Goal: Navigation & Orientation: Find specific page/section

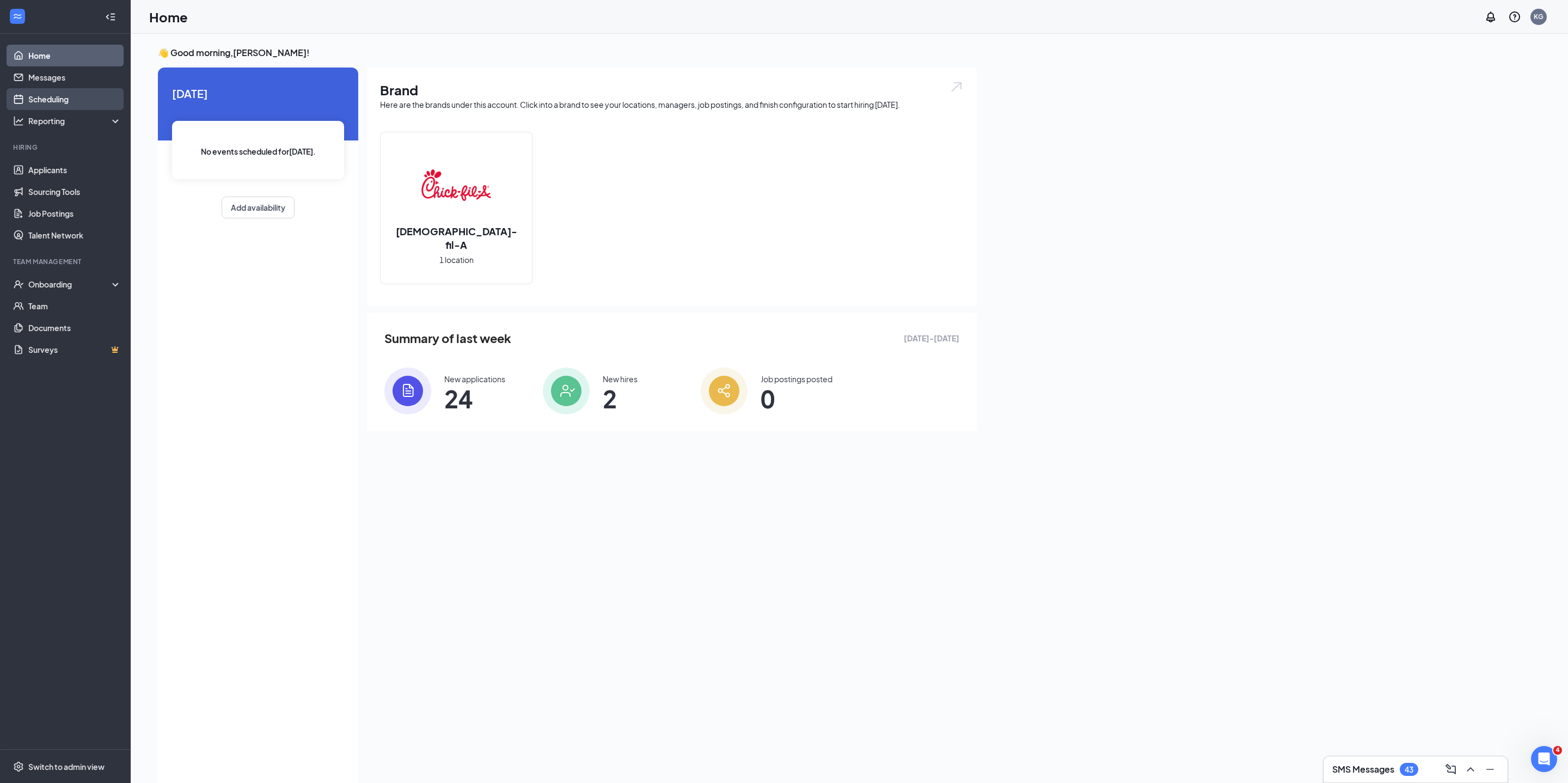
click at [58, 91] on link "Scheduling" at bounding box center [75, 99] width 93 height 22
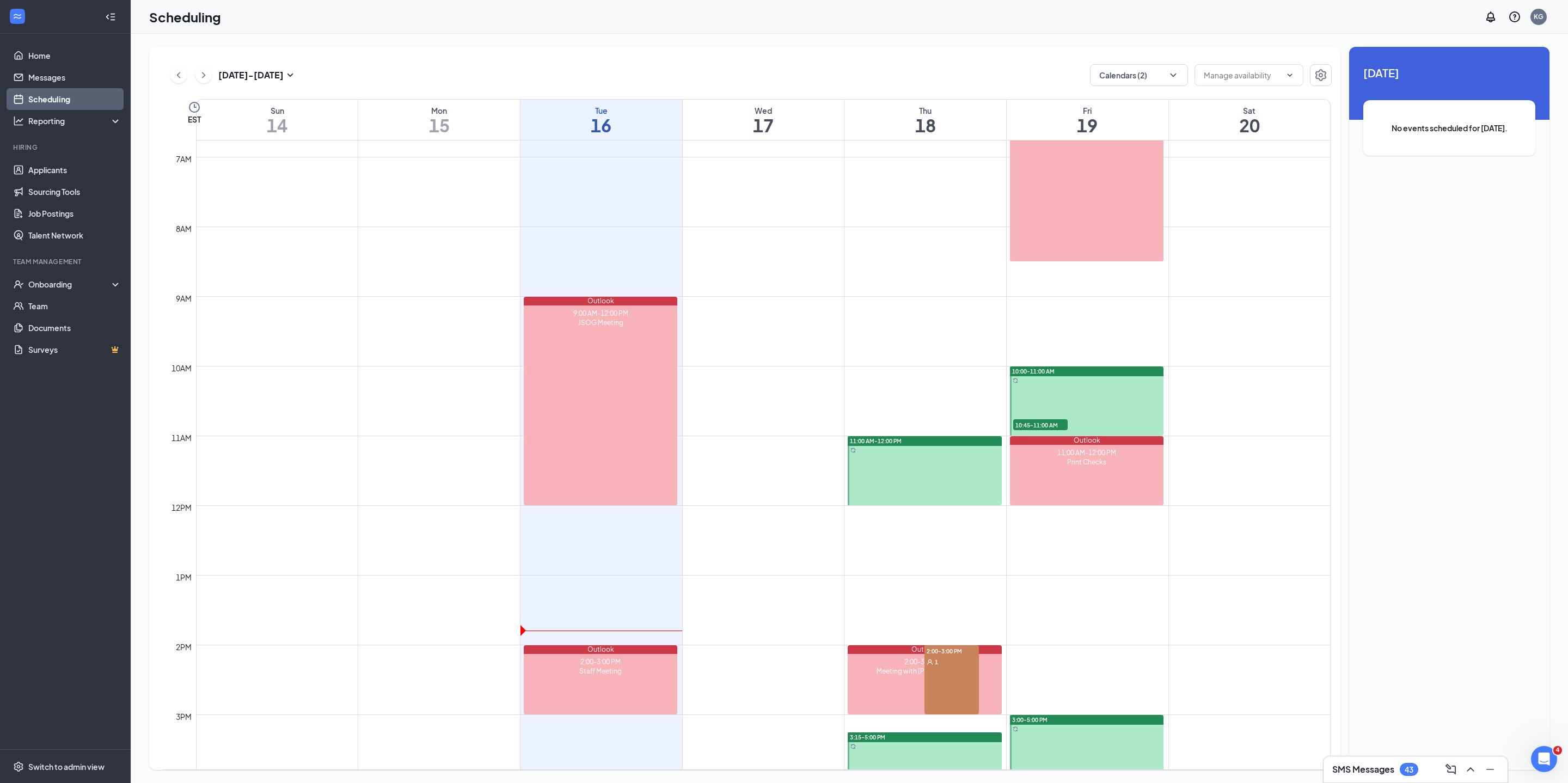
scroll to position [474, 0]
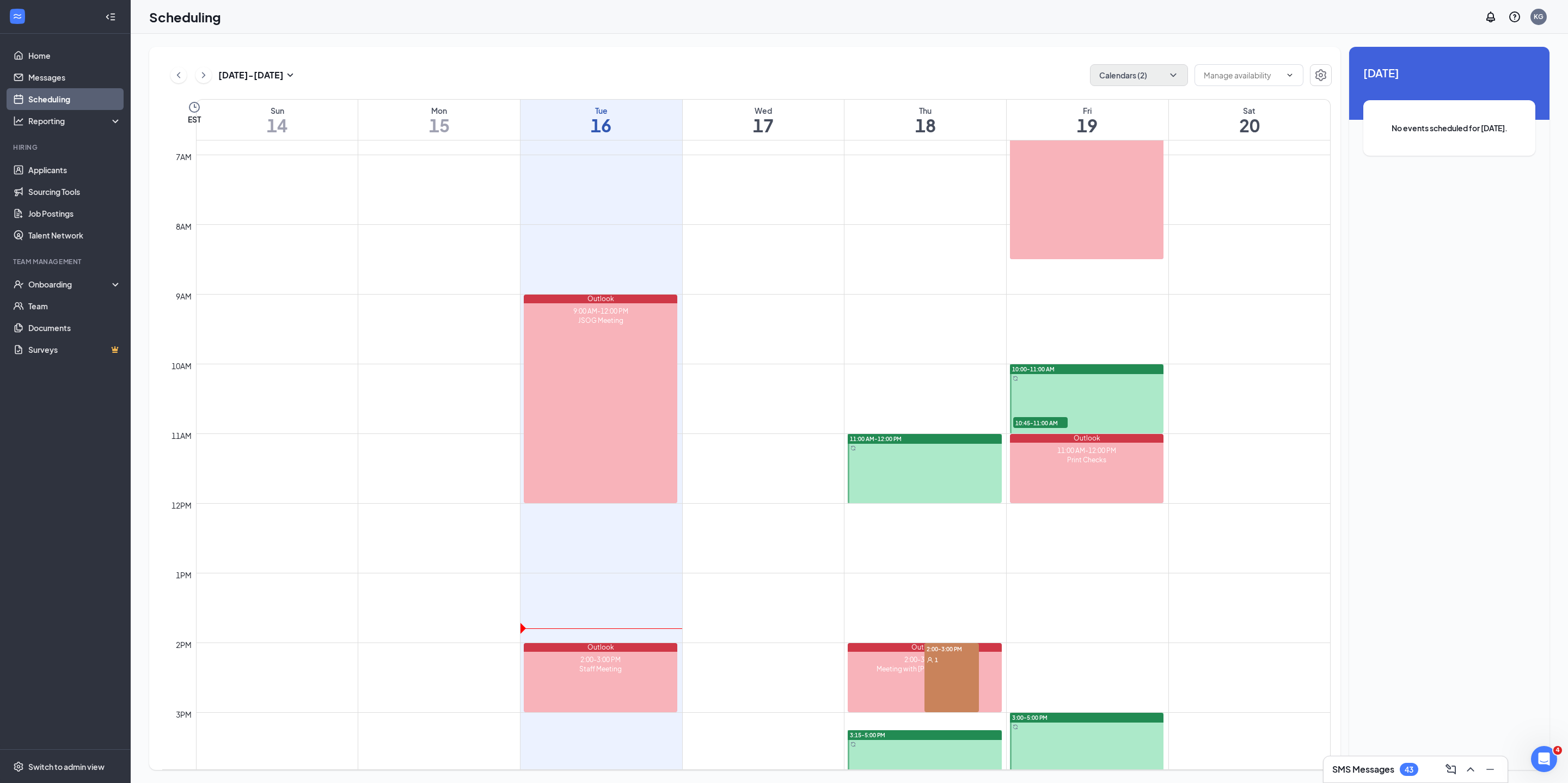
click at [1180, 74] on button "Calendars (2)" at bounding box center [1138, 75] width 98 height 22
click at [1449, 361] on div "Unavailable in basic plan [DATE] No events scheduled for [DATE]." at bounding box center [1449, 408] width 200 height 723
click at [1055, 422] on span "10:45-11:00 AM" at bounding box center [1040, 422] width 54 height 11
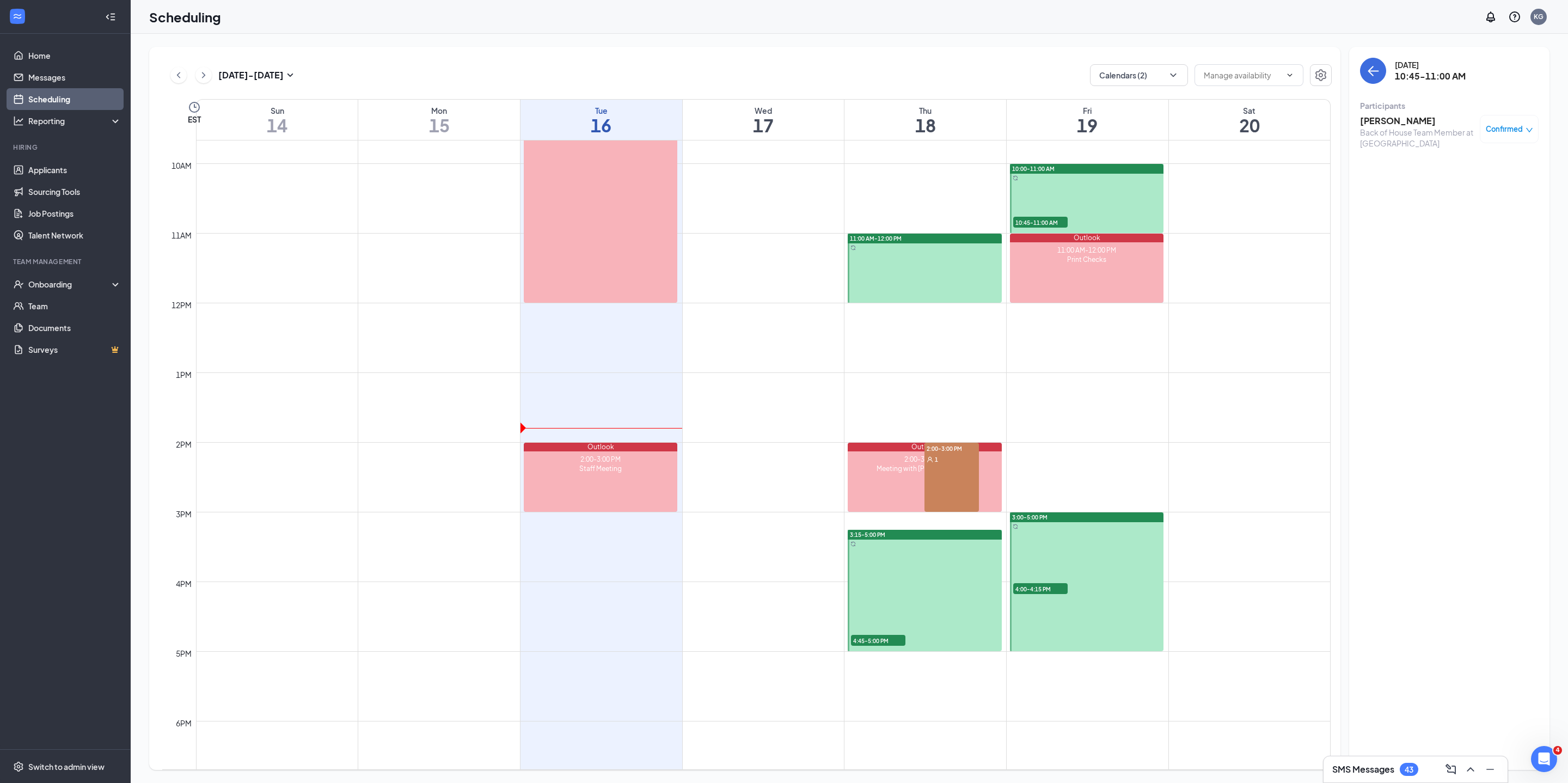
scroll to position [677, 0]
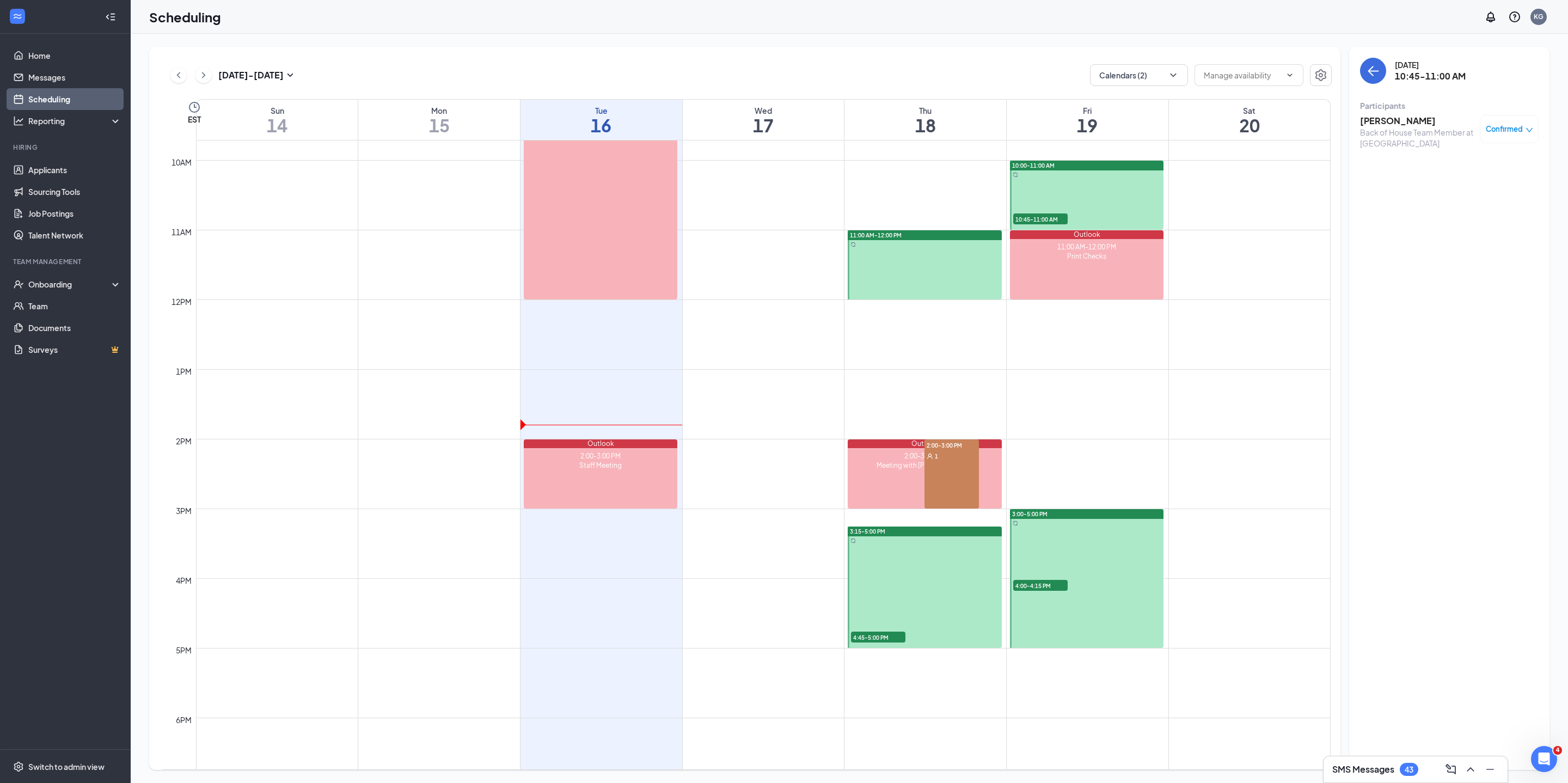
click at [1035, 585] on span "4:00-4:15 PM" at bounding box center [1040, 585] width 54 height 11
click at [892, 636] on span "4:45-5:00 PM" at bounding box center [878, 637] width 54 height 11
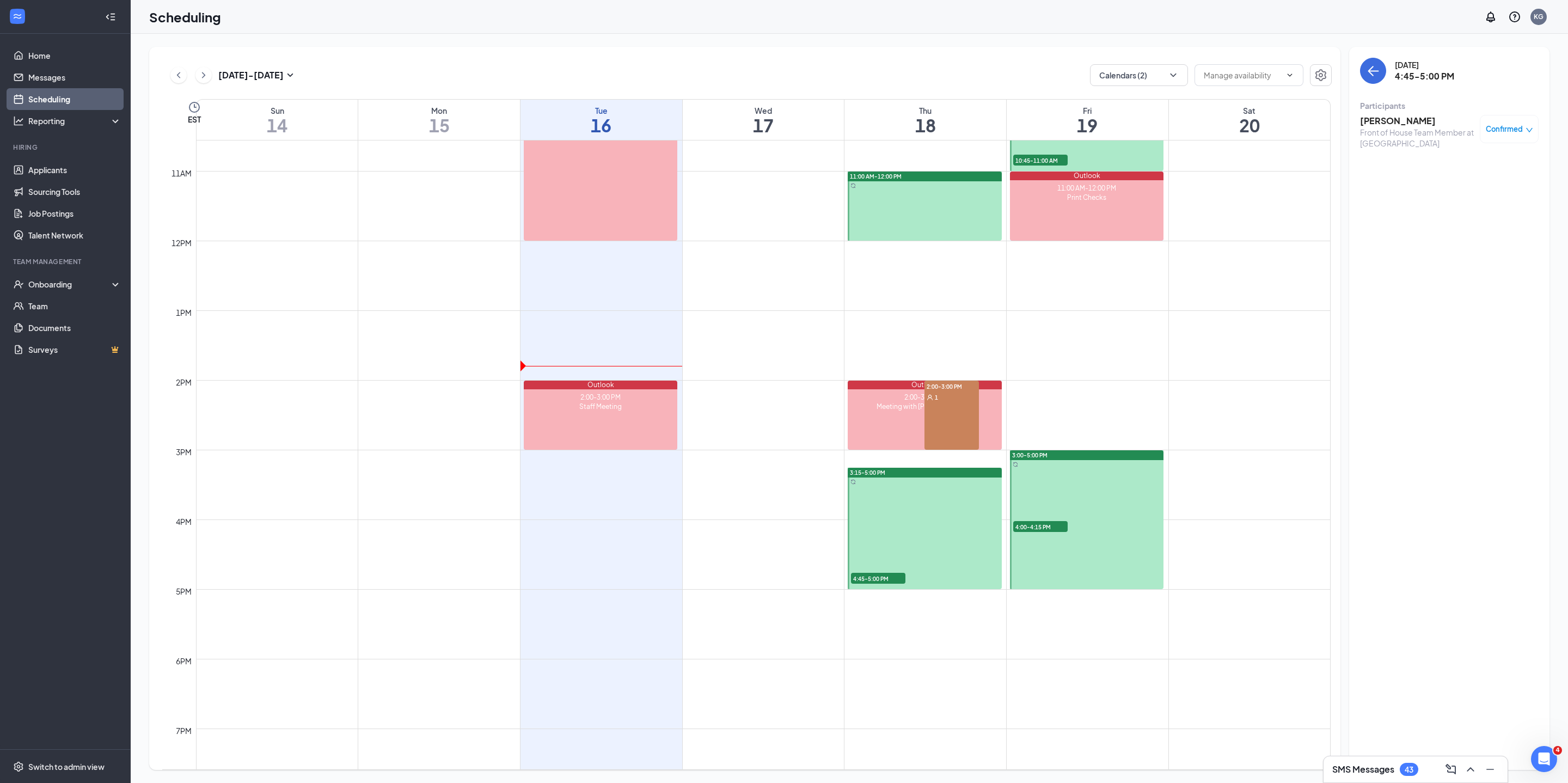
scroll to position [730, 0]
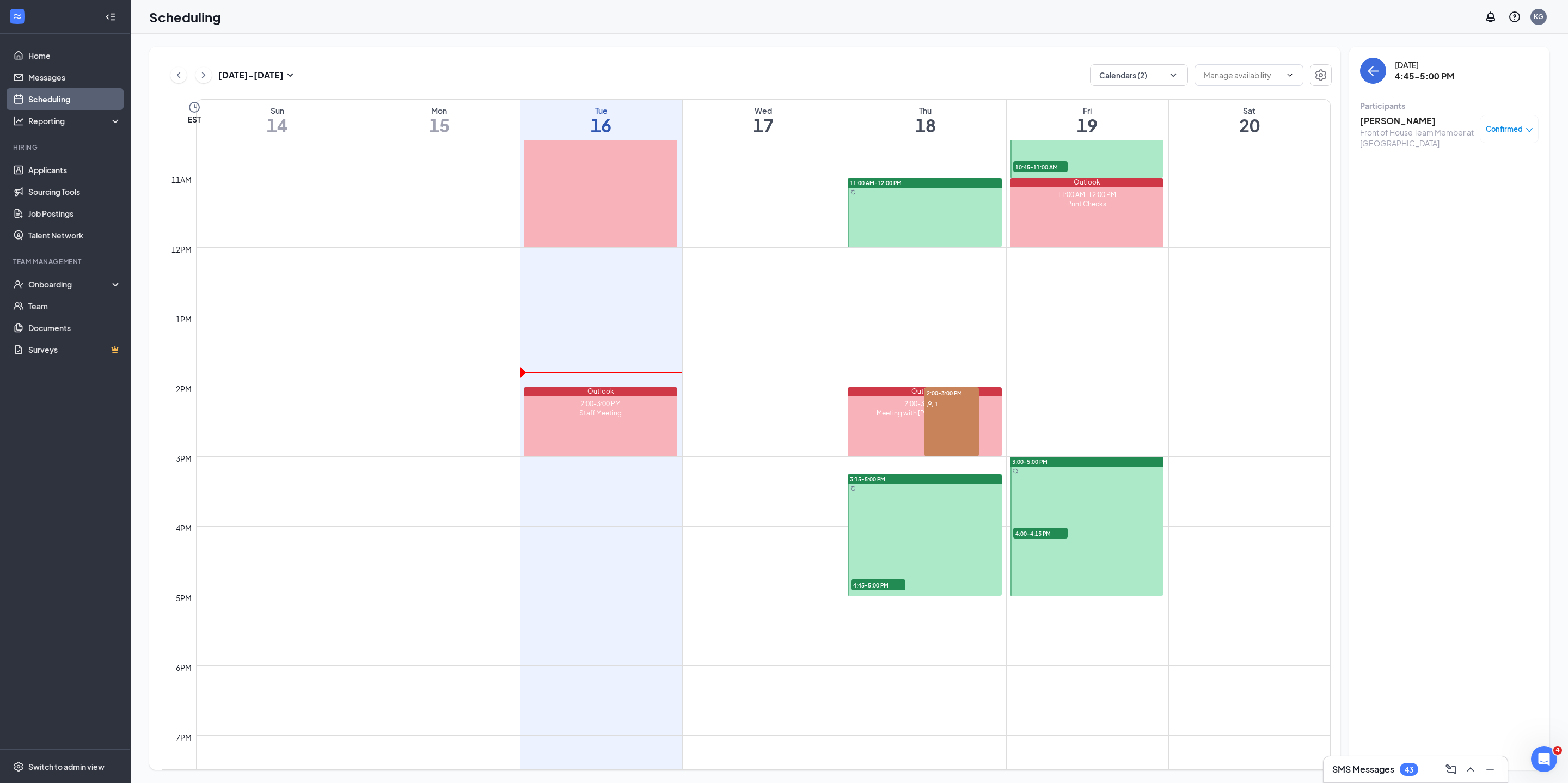
click at [955, 409] on div "1" at bounding box center [951, 403] width 54 height 11
click at [884, 416] on div "Meeting with [PERSON_NAME]" at bounding box center [924, 413] width 154 height 9
click at [887, 585] on span "4:45-5:00 PM" at bounding box center [878, 585] width 54 height 11
click at [1059, 163] on span "10:45-11:00 AM" at bounding box center [1040, 166] width 54 height 11
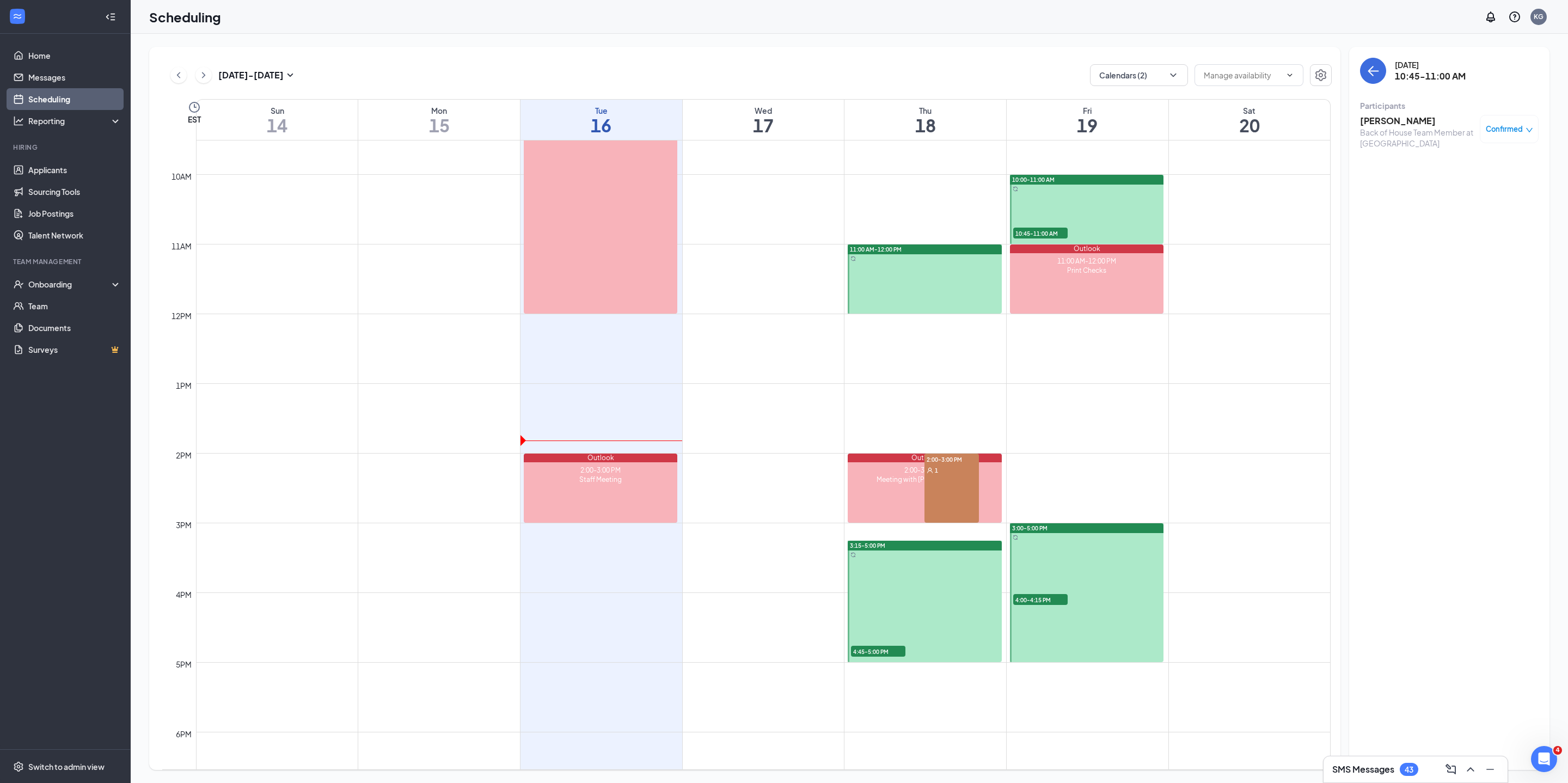
scroll to position [658, 0]
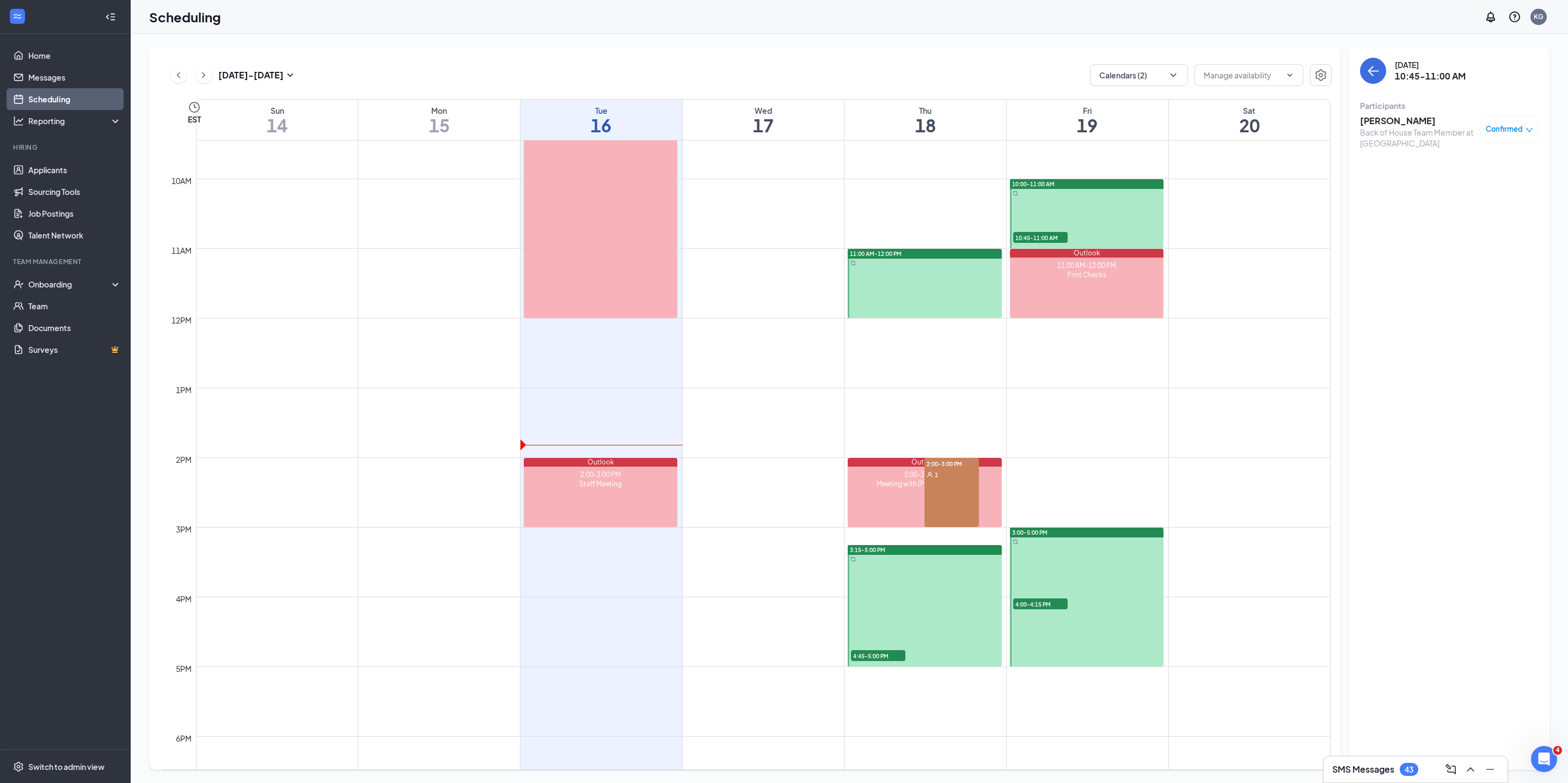
click at [1044, 599] on span "4:00-4:15 PM" at bounding box center [1040, 604] width 54 height 11
click at [58, 79] on link "Messages" at bounding box center [75, 77] width 93 height 22
